Goal: Task Accomplishment & Management: Manage account settings

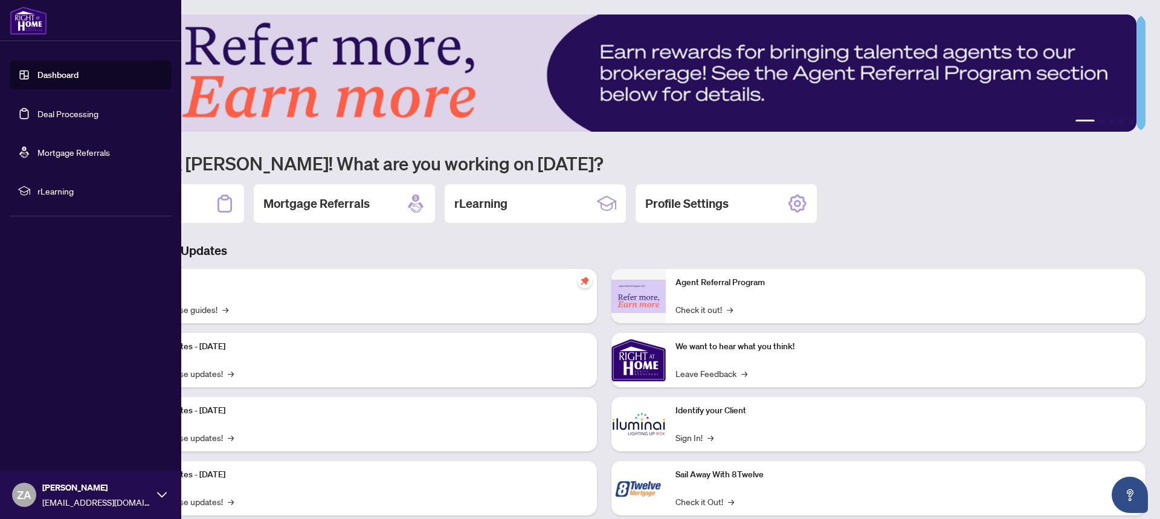
click at [37, 118] on link "Deal Processing" at bounding box center [67, 113] width 61 height 11
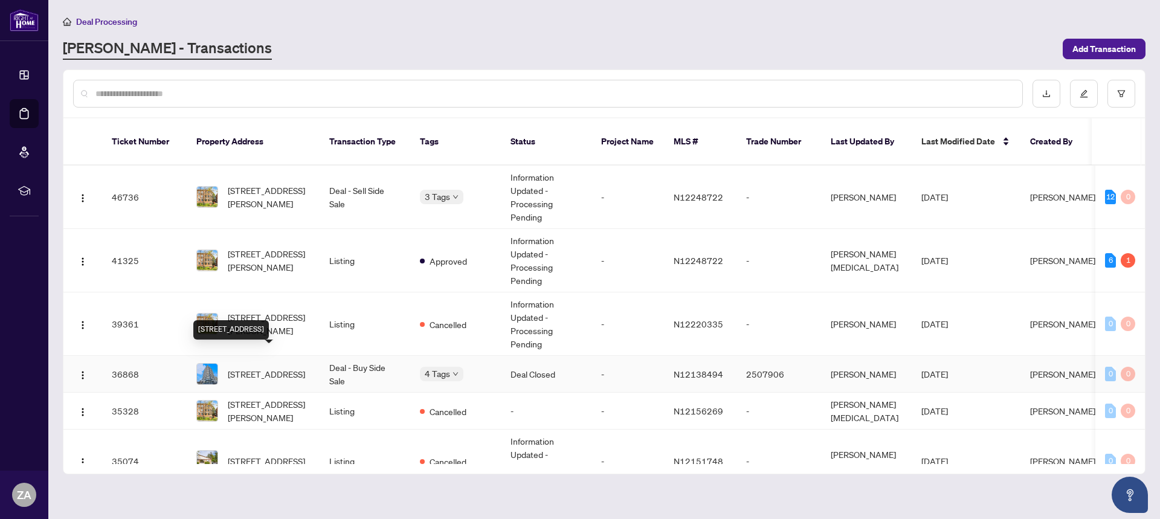
click at [305, 367] on span "[STREET_ADDRESS]" at bounding box center [266, 373] width 77 height 13
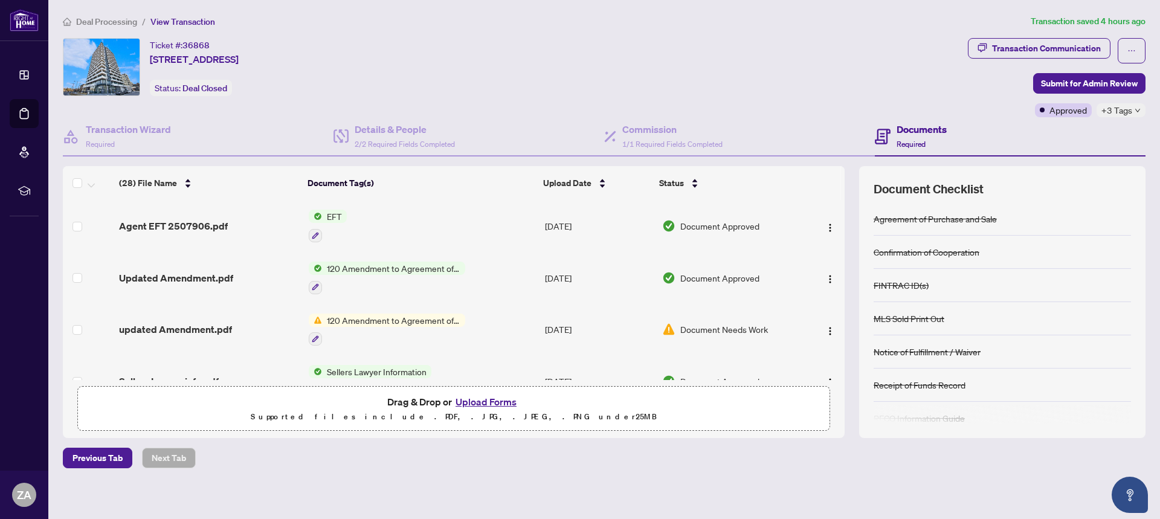
click at [326, 216] on span "EFT" at bounding box center [334, 216] width 25 height 13
click at [164, 224] on span "Agent EFT 2507906.pdf" at bounding box center [173, 226] width 109 height 14
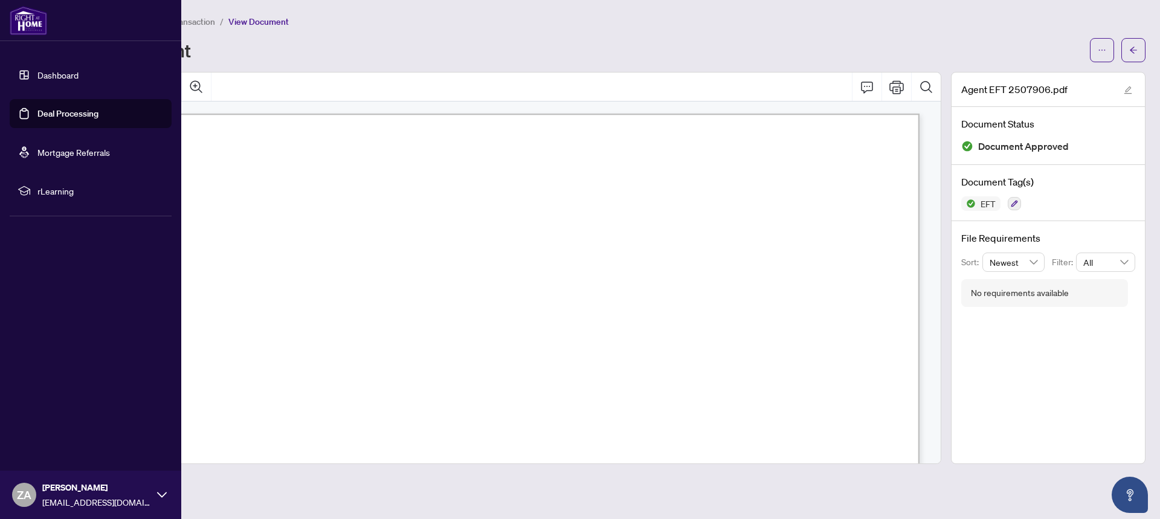
drag, startPoint x: 48, startPoint y: 114, endPoint x: 60, endPoint y: 111, distance: 12.3
click at [48, 114] on link "Deal Processing" at bounding box center [67, 113] width 61 height 11
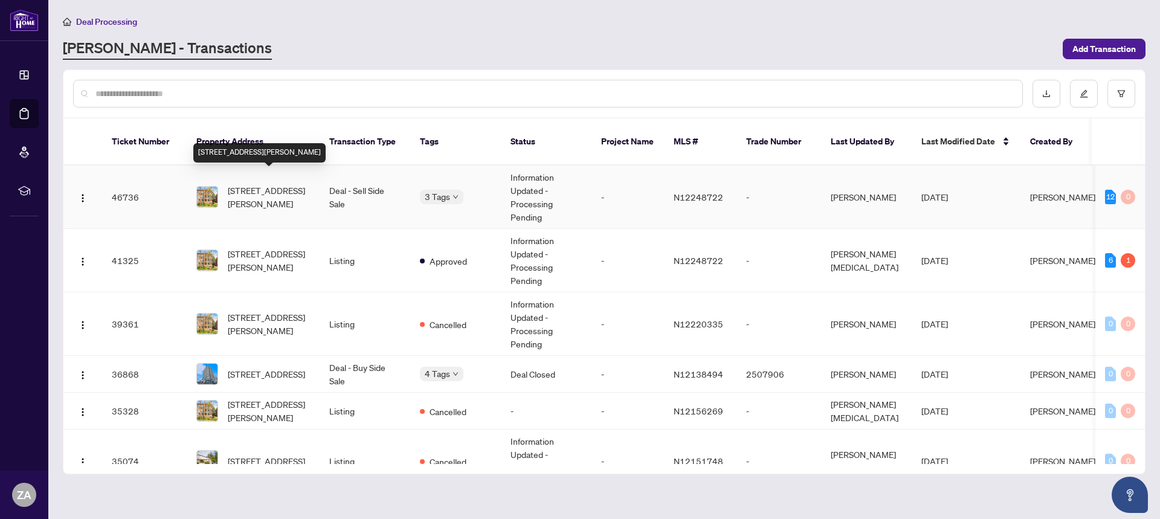
click at [283, 184] on span "[STREET_ADDRESS][PERSON_NAME]" at bounding box center [269, 197] width 82 height 27
